Goal: Find specific page/section: Find specific page/section

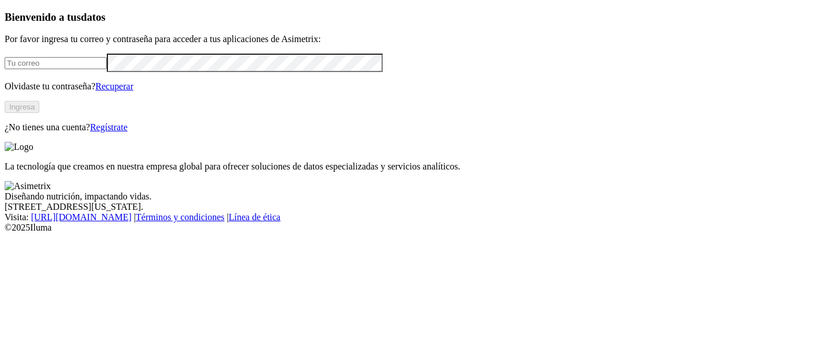
type input "[PERSON_NAME][EMAIL_ADDRESS][PERSON_NAME][DOMAIN_NAME]"
click at [39, 113] on button "Ingresa" at bounding box center [22, 107] width 35 height 12
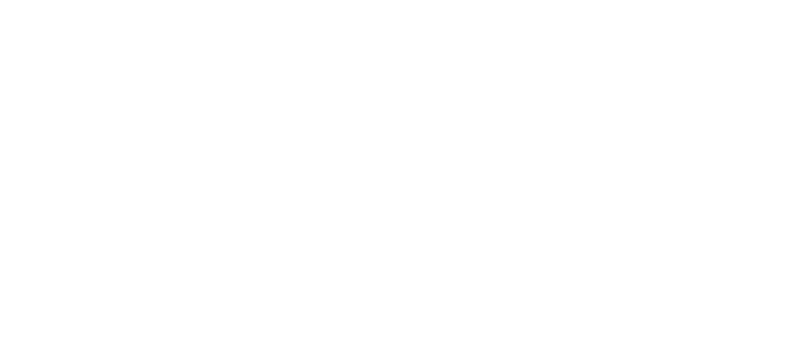
scroll to position [64, 0]
drag, startPoint x: 146, startPoint y: 202, endPoint x: 331, endPoint y: 310, distance: 214.4
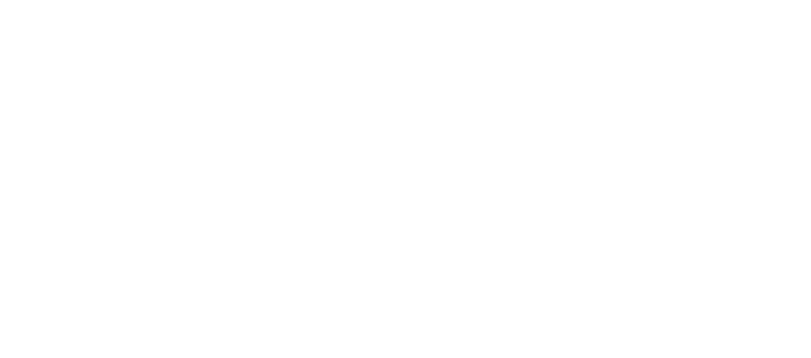
click at [24, 18] on icon at bounding box center [23, 236] width 36 height 462
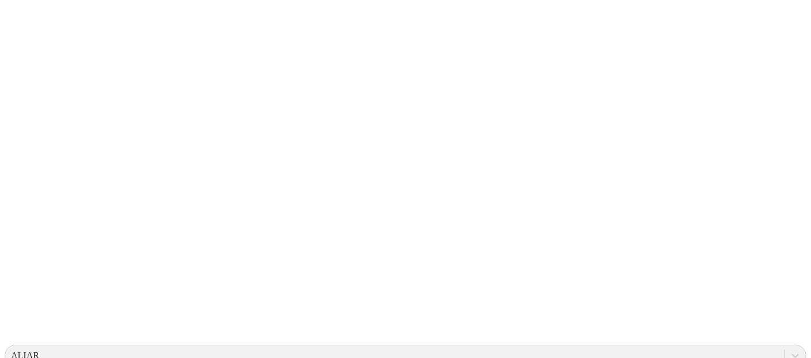
scroll to position [64, 0]
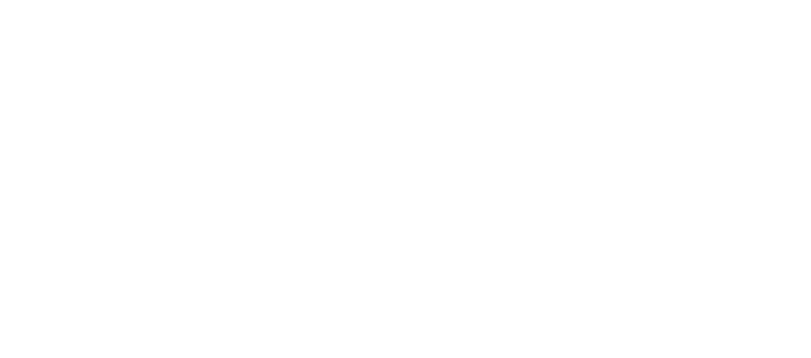
drag, startPoint x: 281, startPoint y: 143, endPoint x: 524, endPoint y: 251, distance: 266.3
